Goal: Task Accomplishment & Management: Use online tool/utility

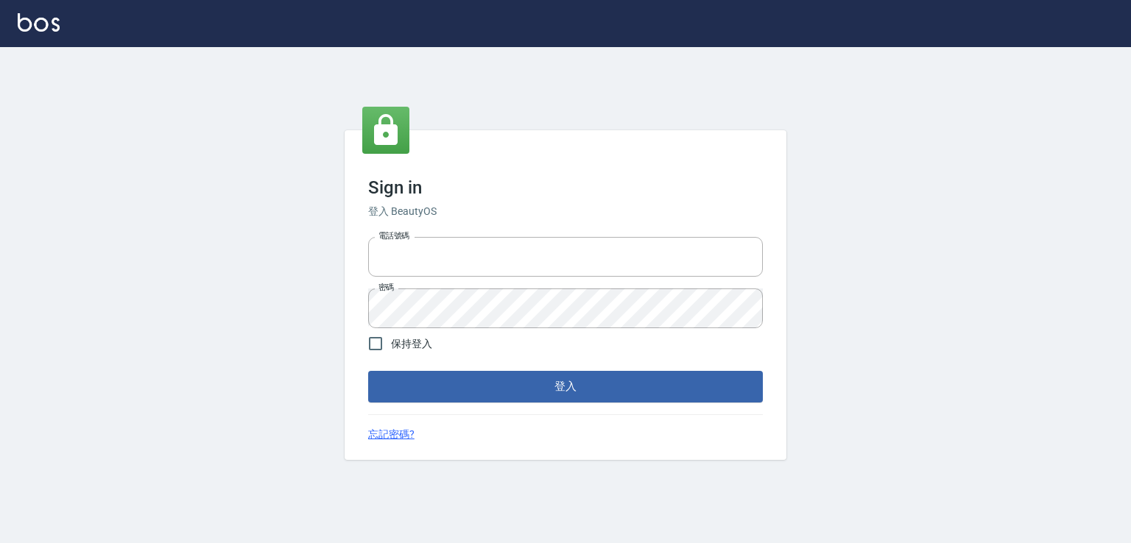
type input "0982132488"
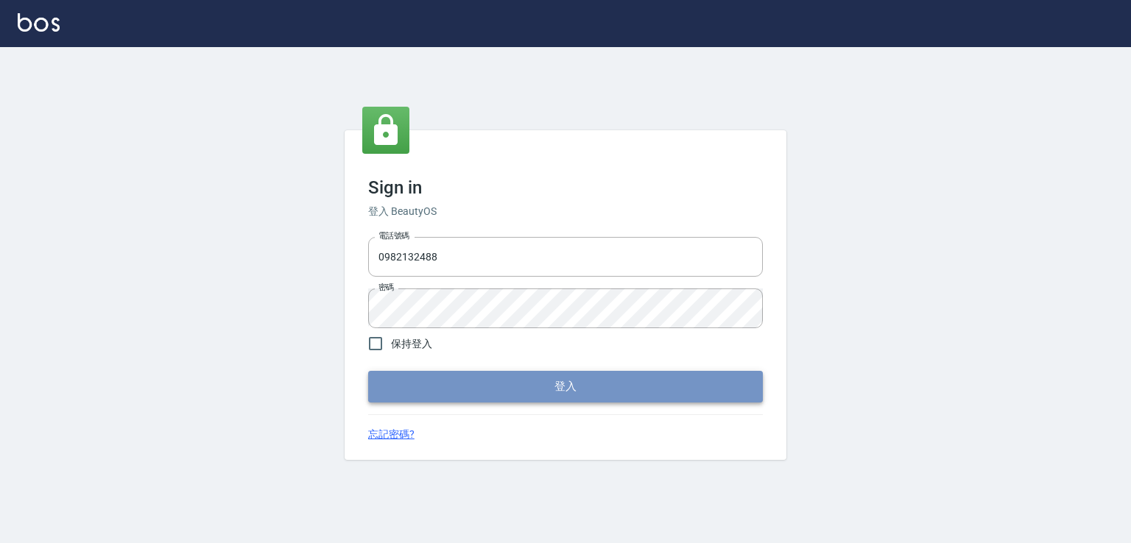
click at [719, 398] on button "登入" at bounding box center [565, 386] width 395 height 31
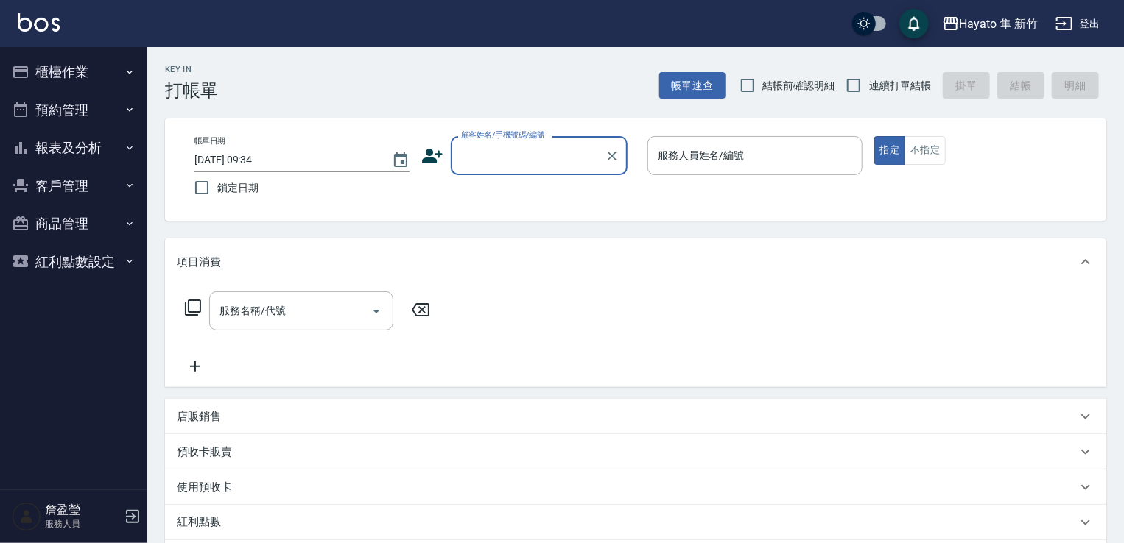
click at [77, 68] on button "櫃檯作業" at bounding box center [74, 72] width 136 height 38
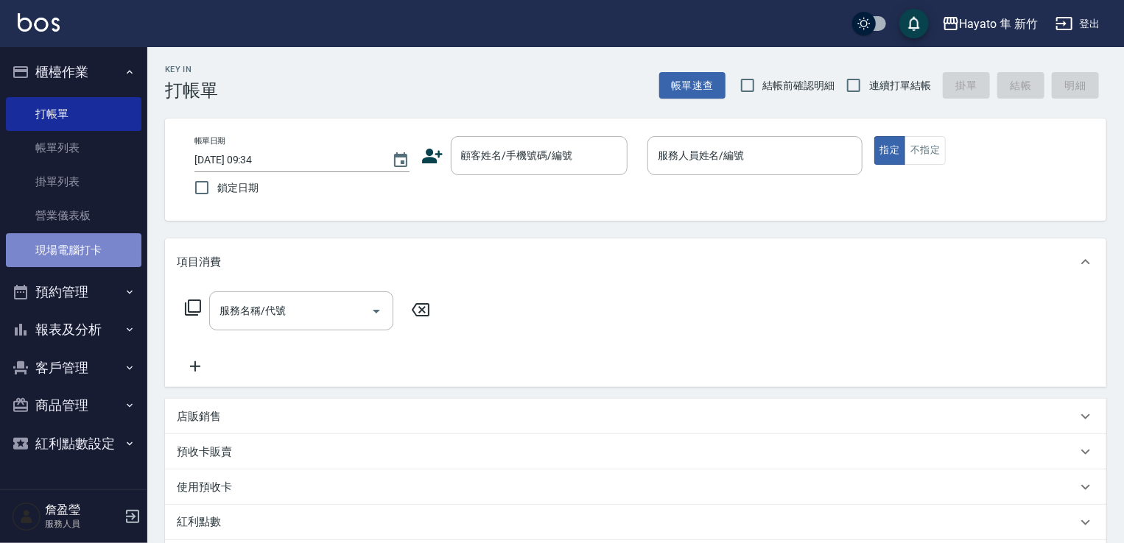
click at [100, 236] on link "現場電腦打卡" at bounding box center [74, 250] width 136 height 34
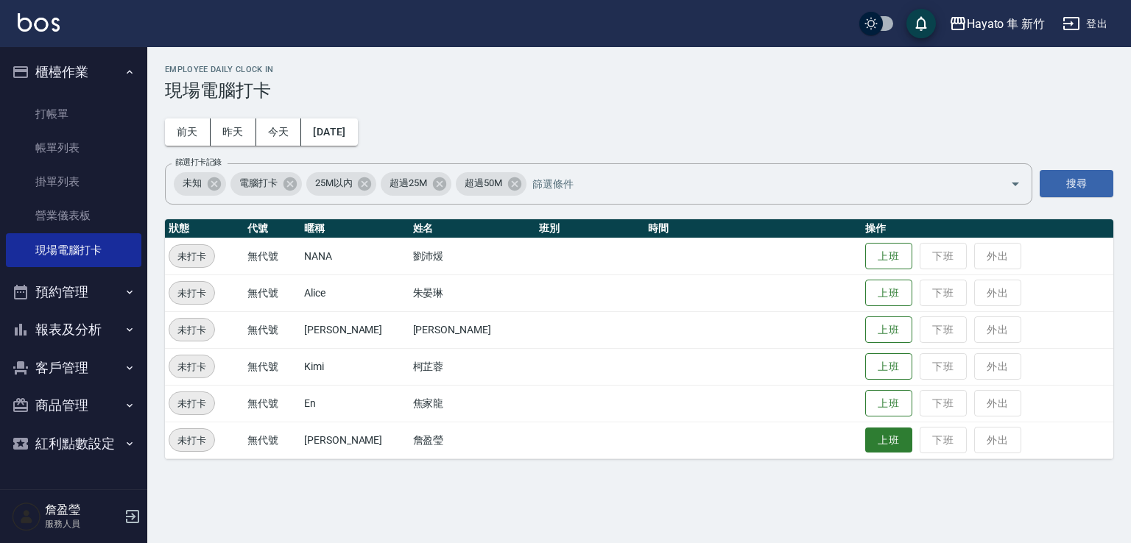
click at [865, 447] on button "上班" at bounding box center [888, 441] width 47 height 26
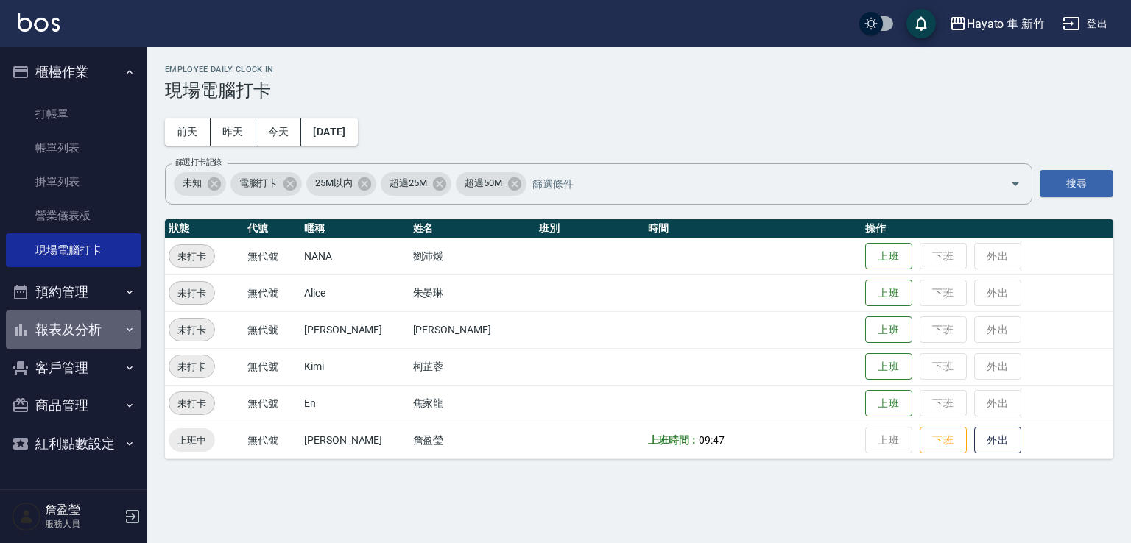
click at [74, 325] on button "報表及分析" at bounding box center [74, 330] width 136 height 38
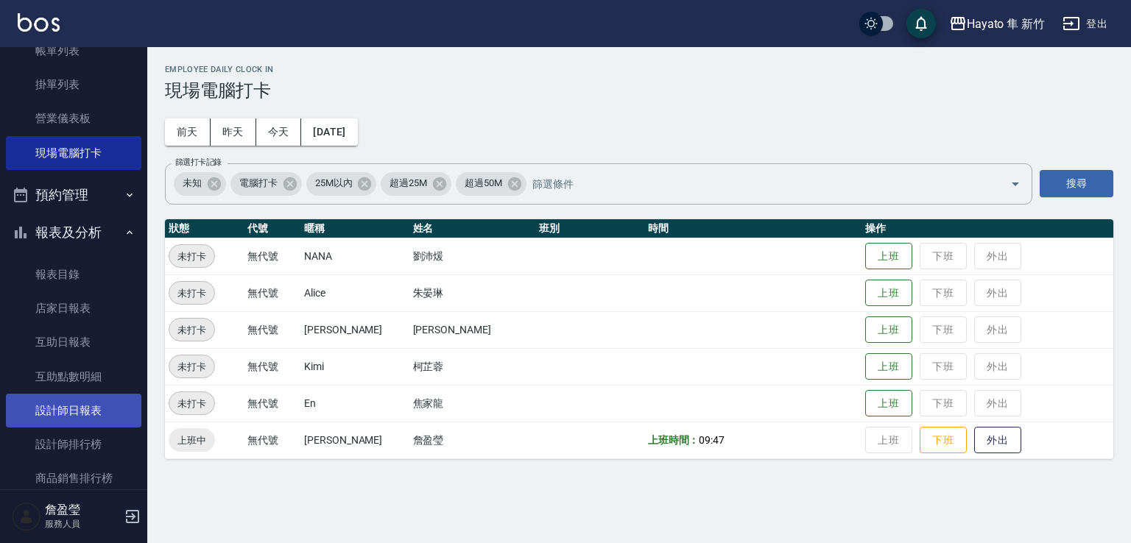
scroll to position [147, 0]
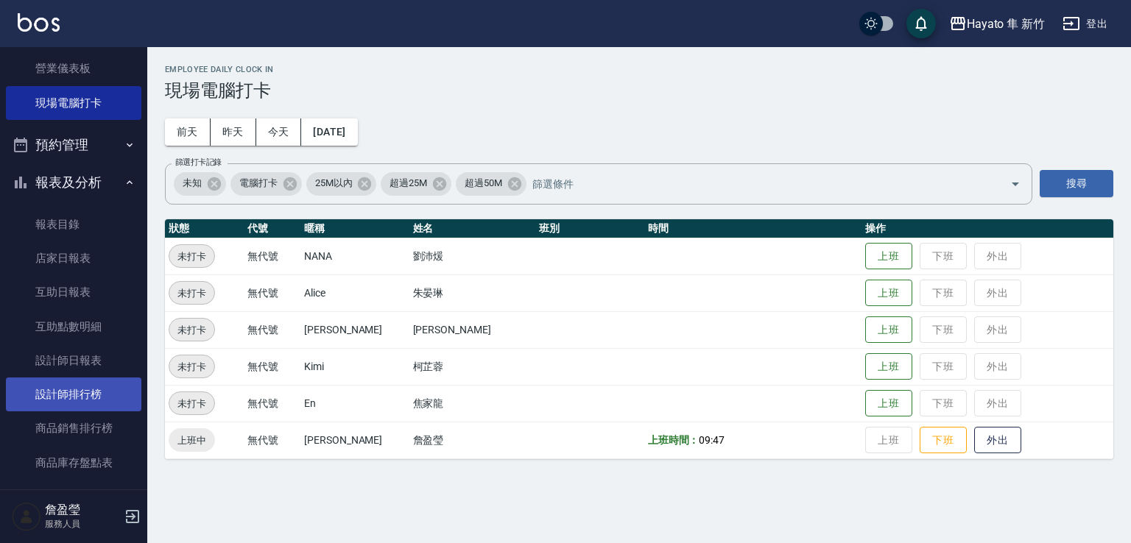
click at [85, 400] on link "設計師排行榜" at bounding box center [74, 395] width 136 height 34
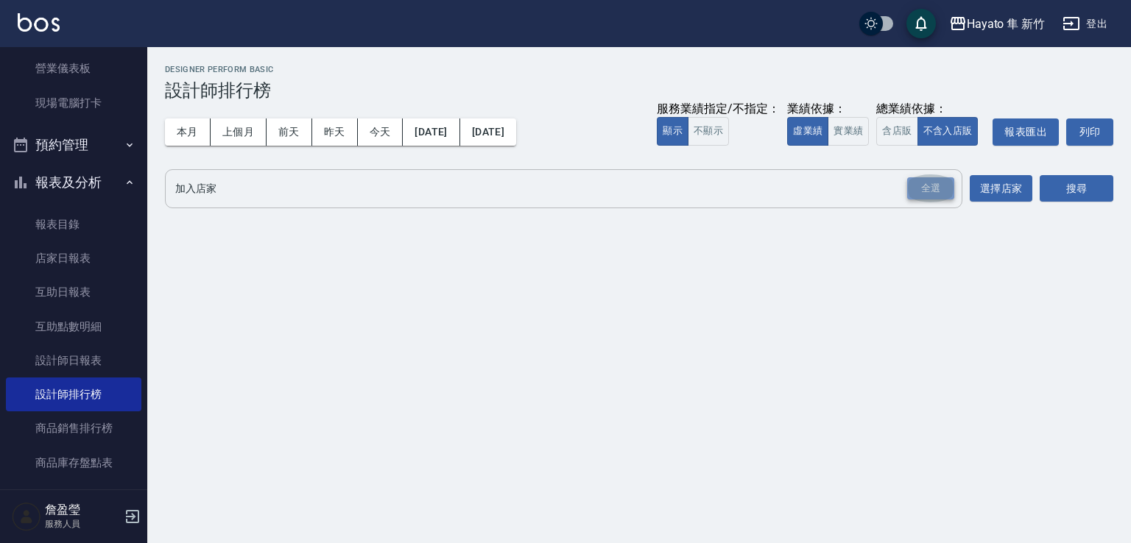
click at [940, 194] on div "全選" at bounding box center [930, 188] width 47 height 23
click at [1076, 181] on button "搜尋" at bounding box center [1077, 189] width 74 height 27
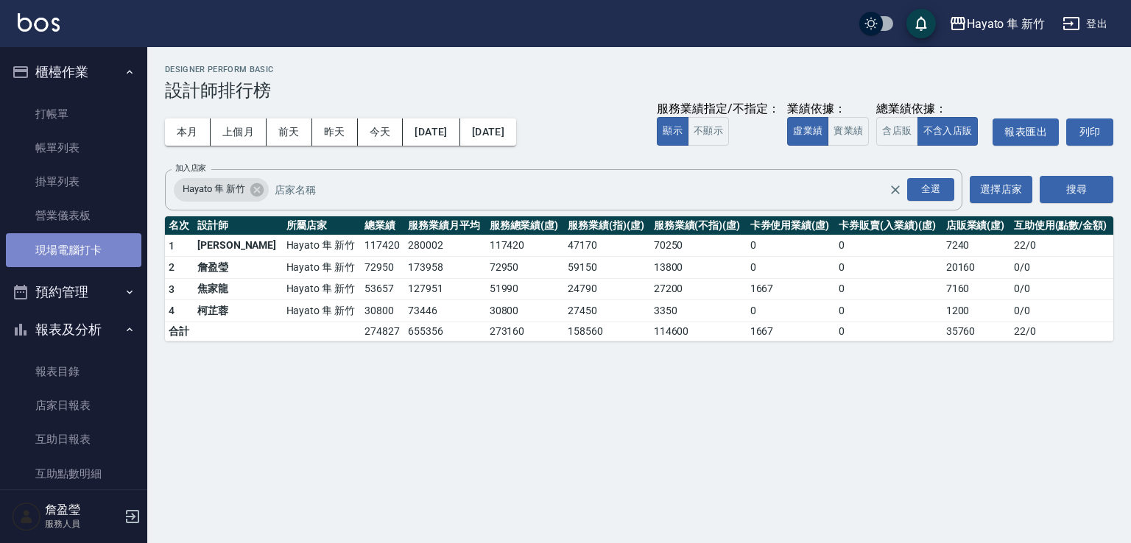
click at [100, 251] on link "現場電腦打卡" at bounding box center [74, 250] width 136 height 34
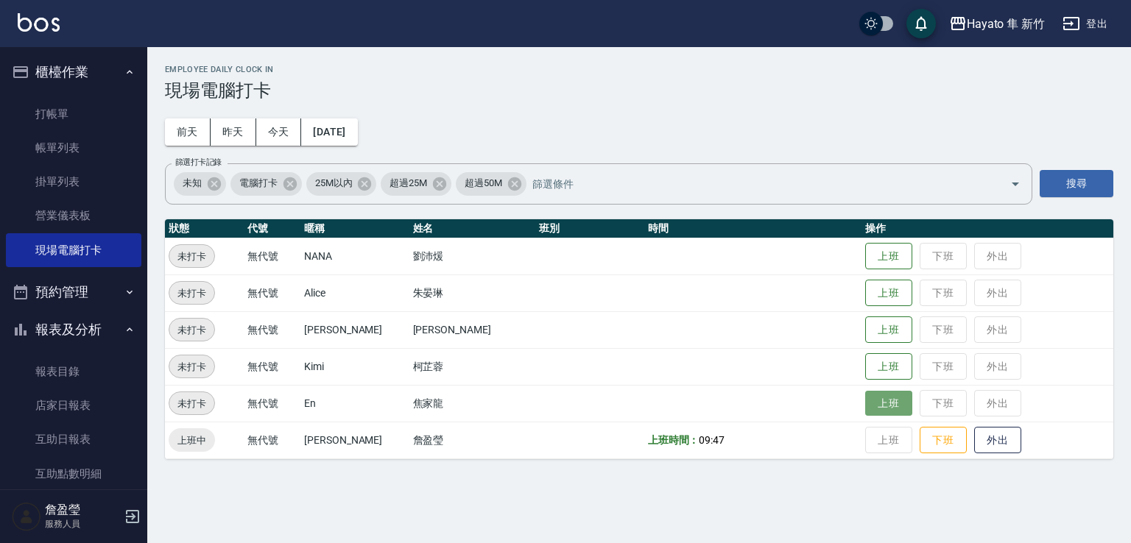
click at [865, 412] on button "上班" at bounding box center [888, 404] width 47 height 26
